Goal: Task Accomplishment & Management: Manage account settings

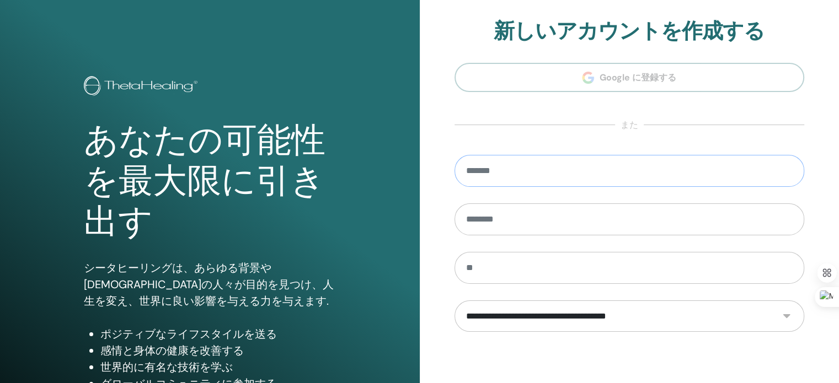
click at [524, 173] on input "email" at bounding box center [630, 171] width 350 height 32
type input "**********"
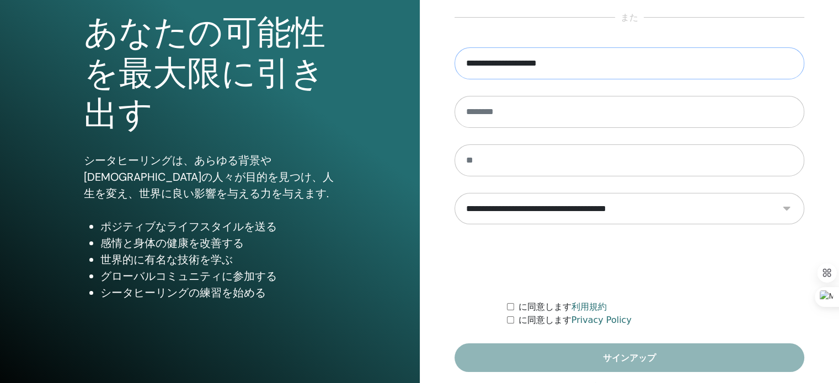
scroll to position [146, 0]
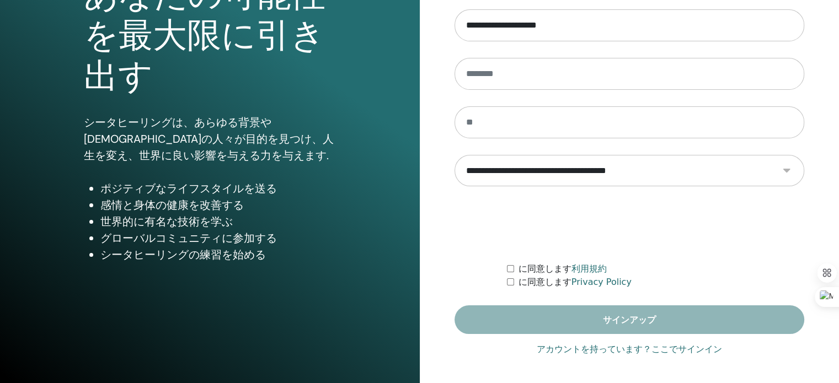
click at [690, 354] on link "アカウントを持っています？ここでサインイン" at bounding box center [629, 349] width 185 height 13
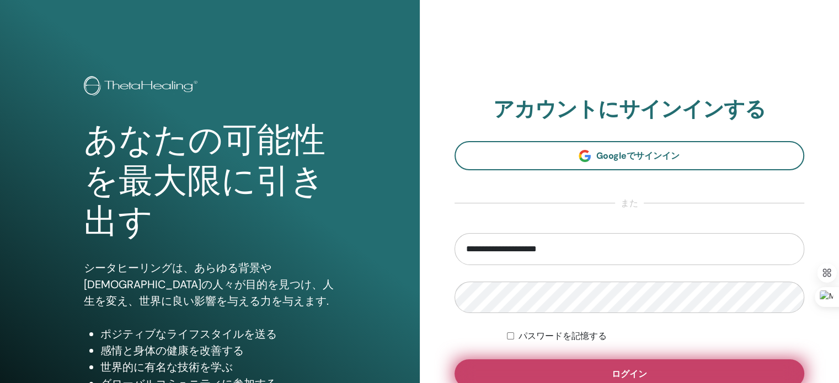
click at [553, 364] on button "ログイン" at bounding box center [630, 374] width 350 height 29
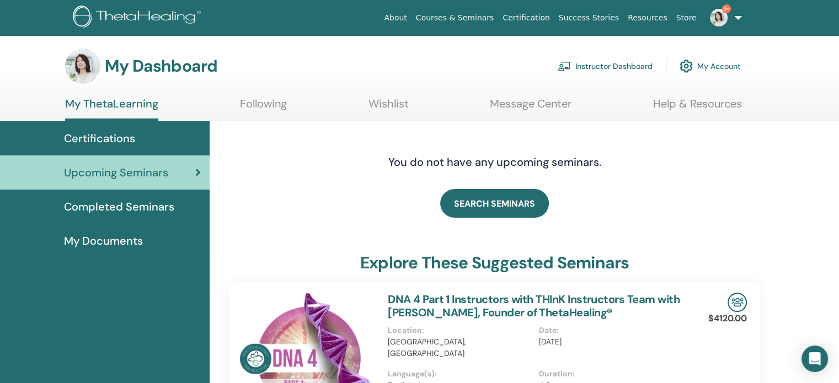
click at [607, 63] on link "Instructor Dashboard" at bounding box center [605, 66] width 95 height 24
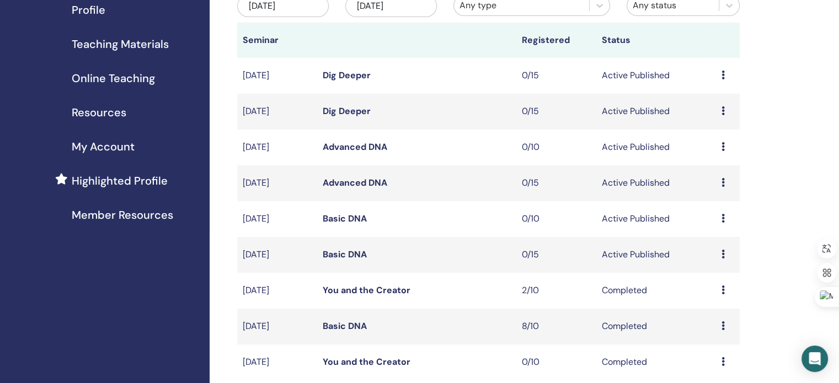
scroll to position [145, 0]
click at [343, 255] on link "Basic DNA" at bounding box center [345, 255] width 44 height 12
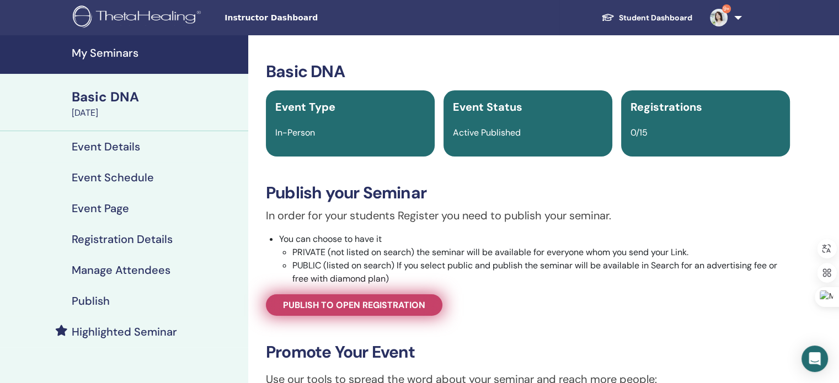
click at [412, 302] on span "Publish to open registration" at bounding box center [354, 306] width 142 height 12
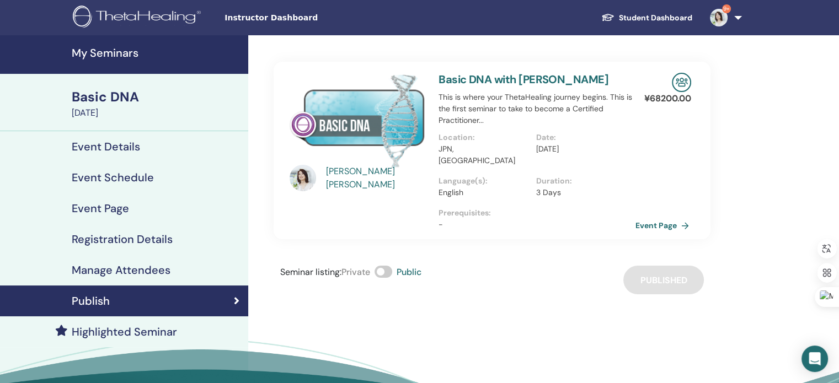
click at [655, 217] on link "Event Page" at bounding box center [665, 225] width 58 height 17
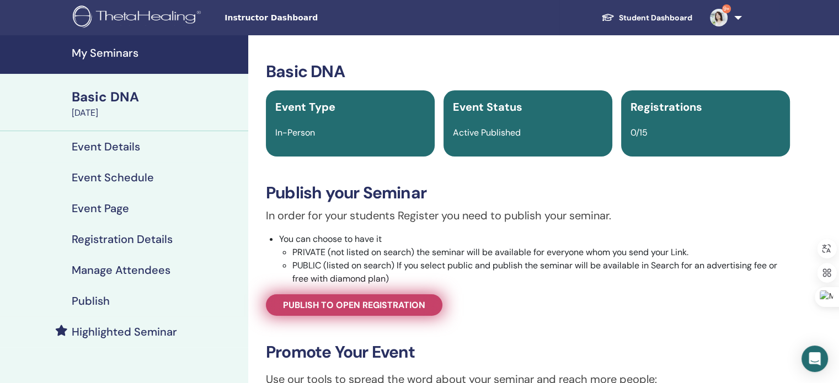
click at [355, 299] on link "Publish to open registration" at bounding box center [354, 306] width 177 height 22
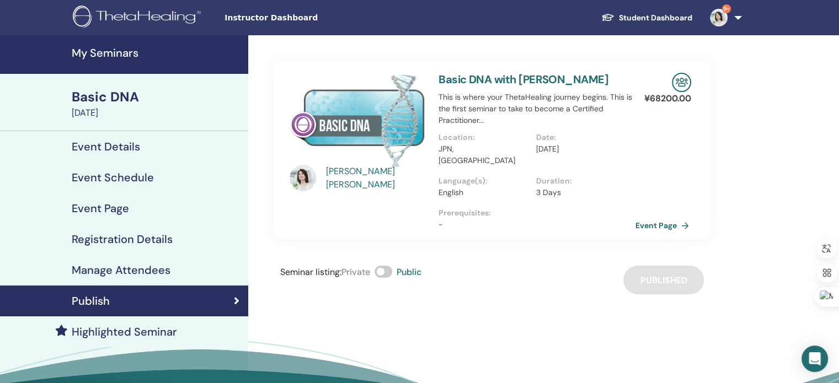
click at [651, 217] on link "Event Page" at bounding box center [665, 225] width 58 height 17
